Goal: Information Seeking & Learning: Learn about a topic

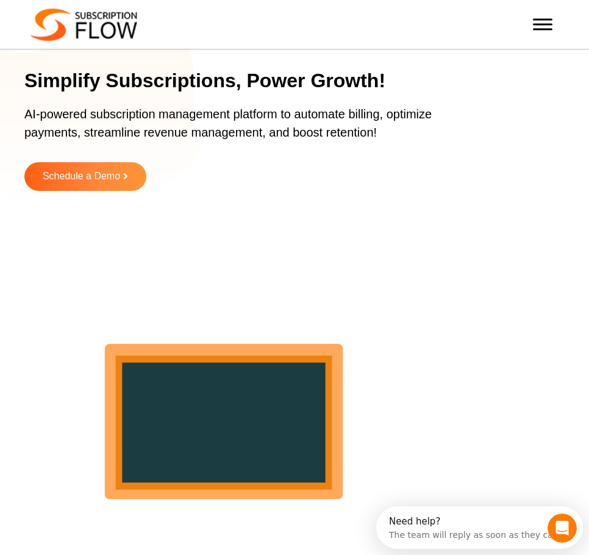
click at [119, 179] on span "Schedule a Demo" at bounding box center [81, 176] width 77 height 10
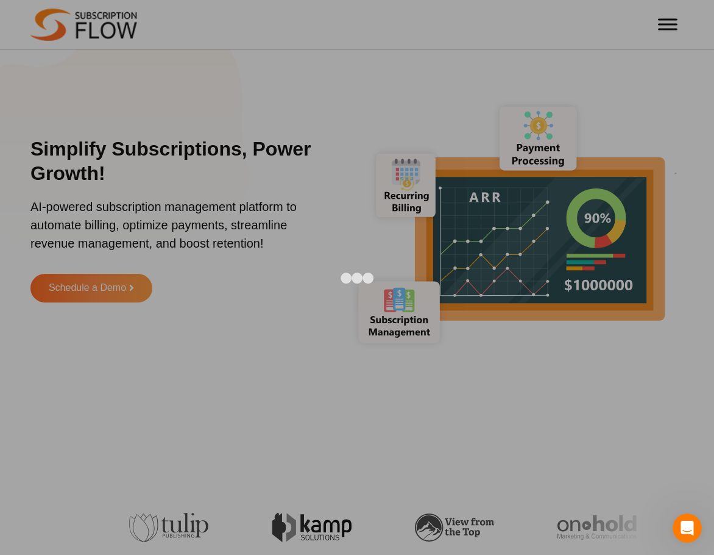
click at [472, 63] on div at bounding box center [357, 277] width 714 height 555
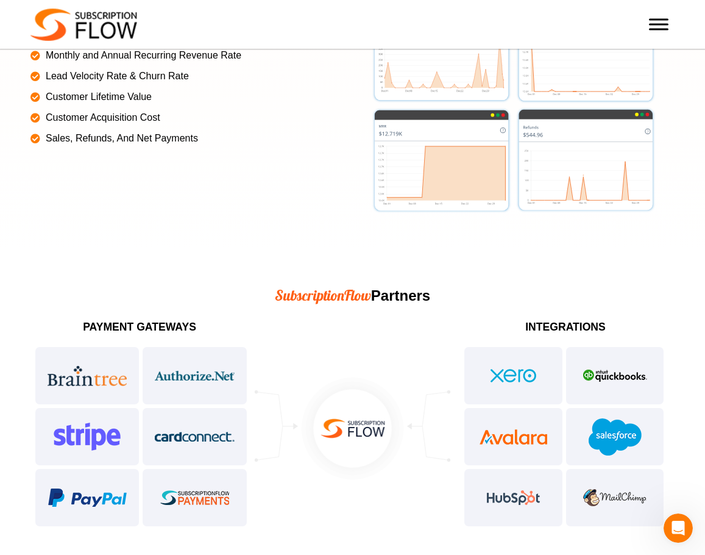
scroll to position [2864, 0]
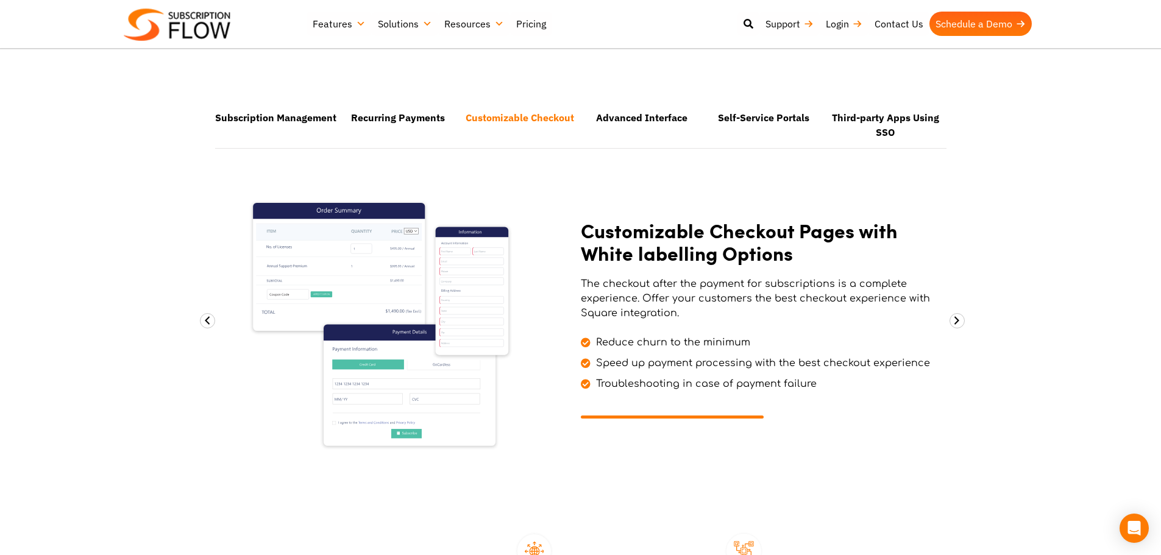
scroll to position [792, 0]
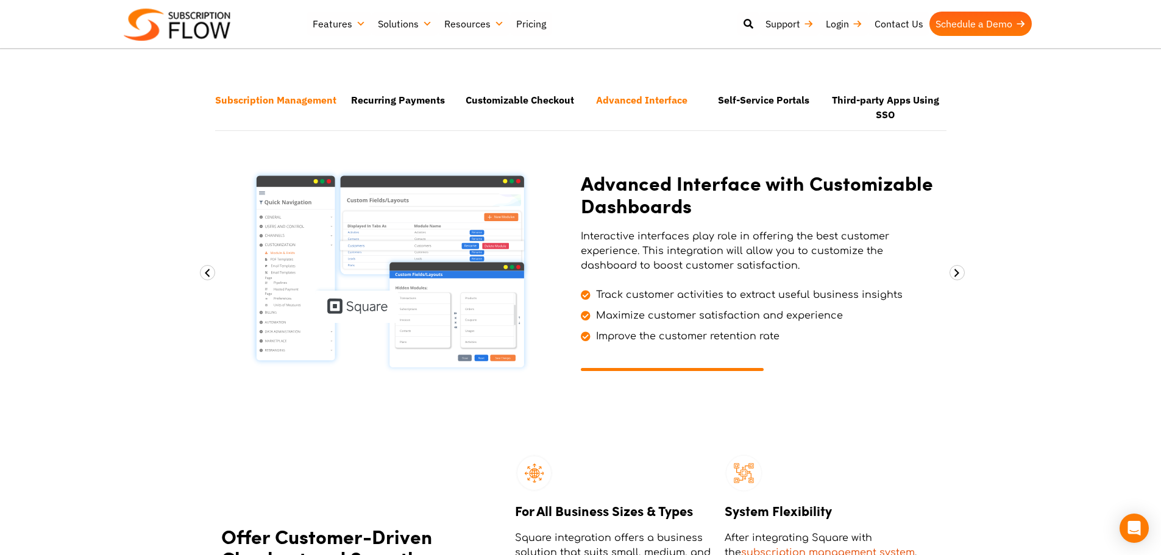
click at [311, 95] on li "Subscription Management" at bounding box center [276, 107] width 122 height 44
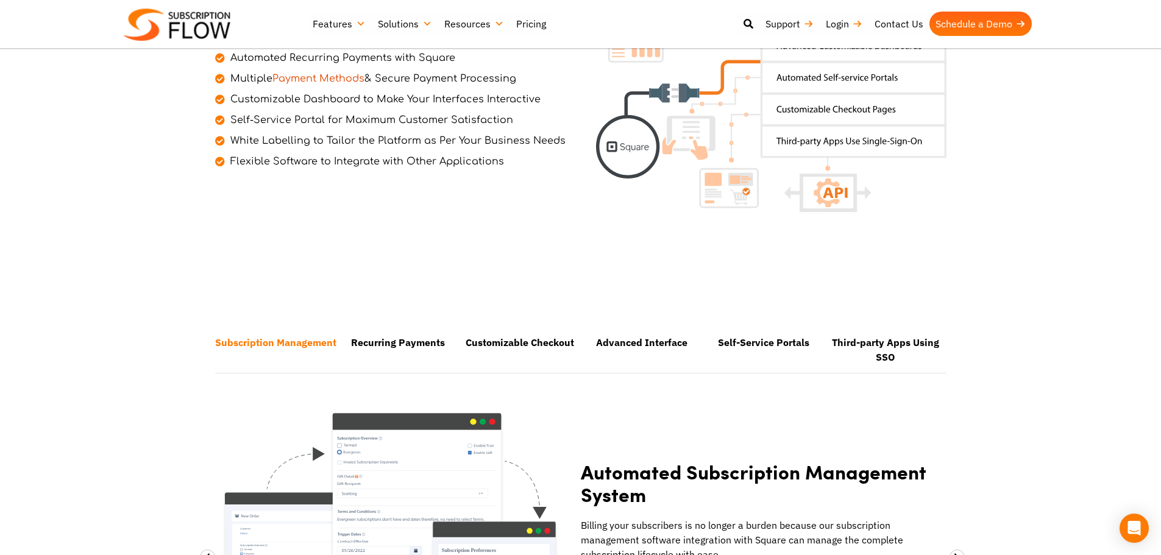
scroll to position [143, 0]
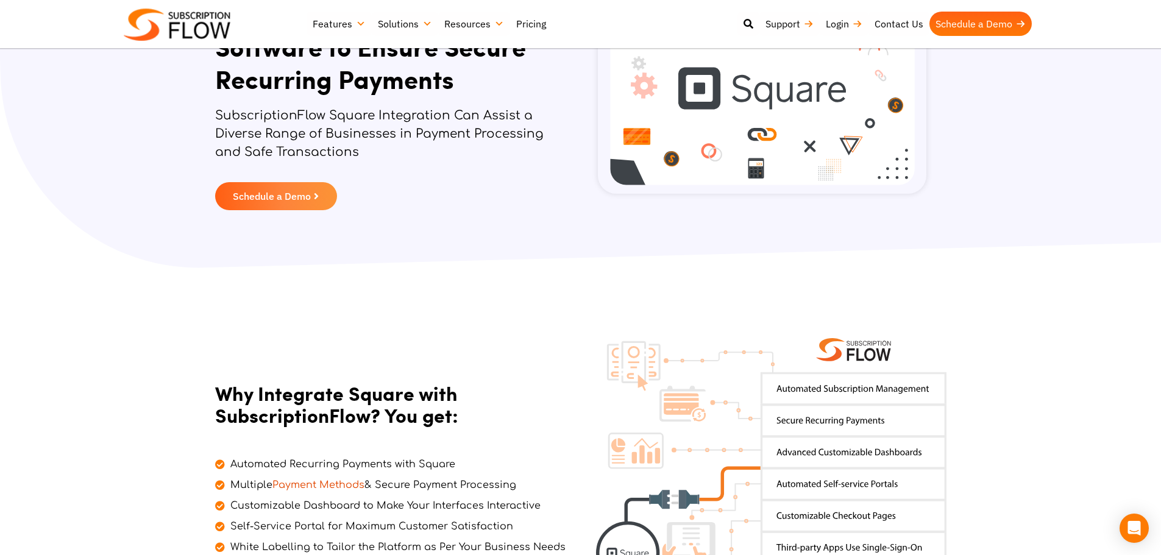
click at [528, 18] on link "Pricing" at bounding box center [531, 24] width 42 height 24
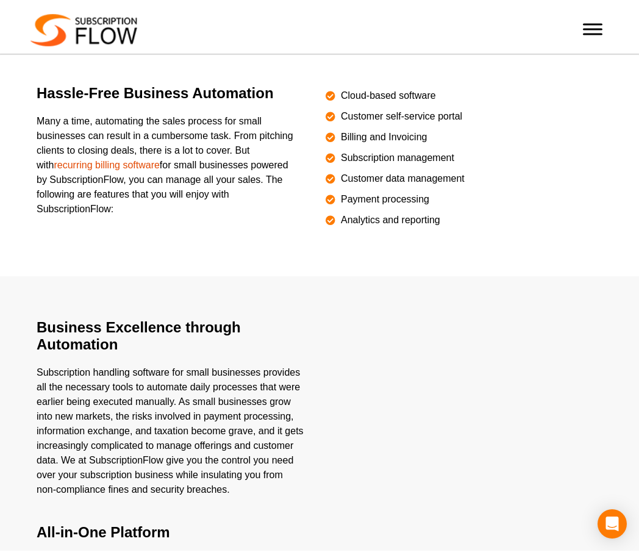
scroll to position [305, 0]
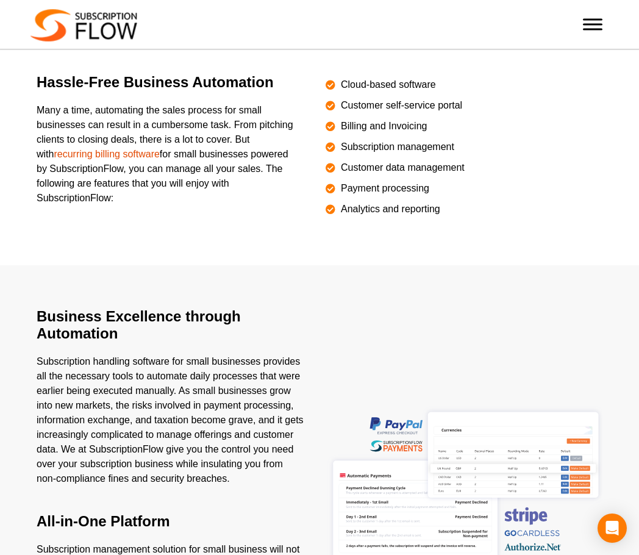
click at [592, 20] on span "Toggle Menu" at bounding box center [592, 19] width 19 height 2
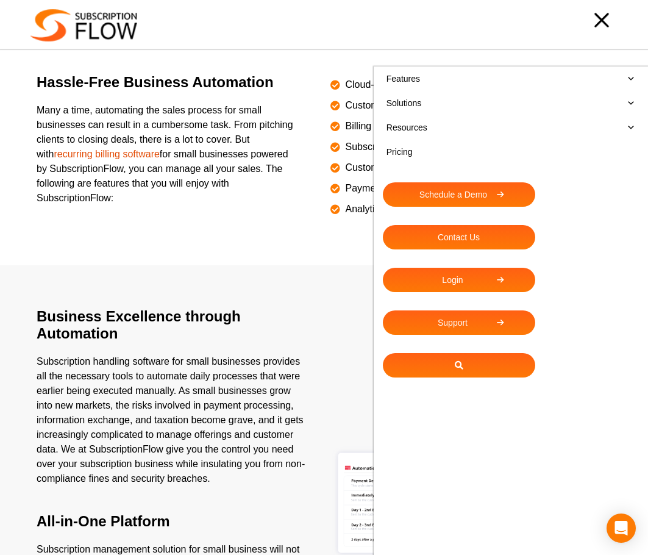
click at [232, 32] on div at bounding box center [382, 20] width 469 height 24
